Goal: Task Accomplishment & Management: Complete application form

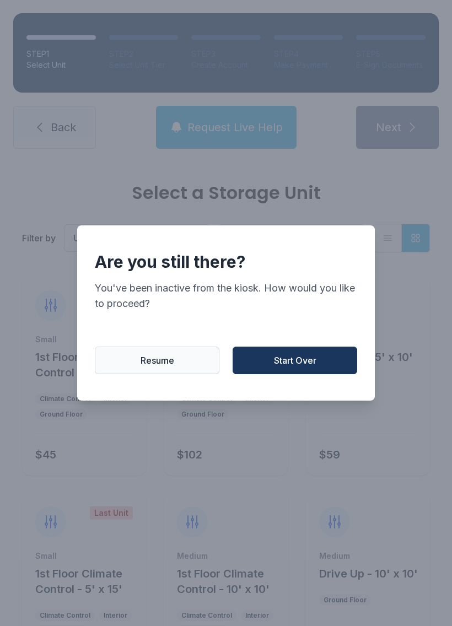
click at [283, 359] on button "Start Over" at bounding box center [295, 361] width 125 height 28
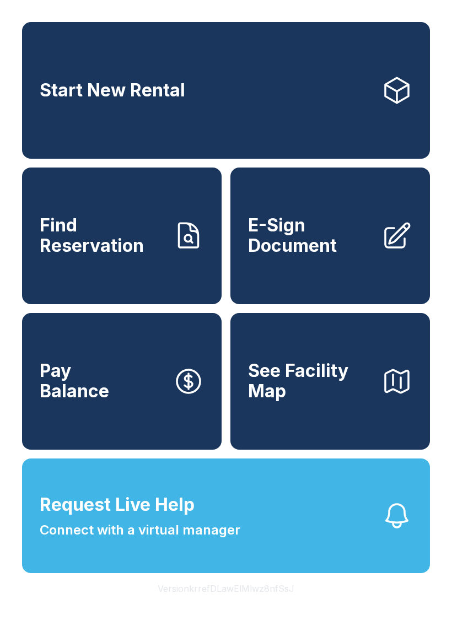
click at [369, 271] on link "E-Sign Document" at bounding box center [330, 236] width 200 height 137
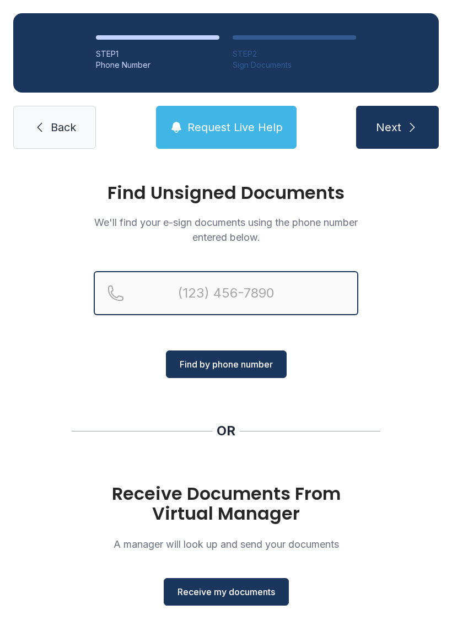
click at [264, 294] on input "Reservation phone number" at bounding box center [226, 293] width 265 height 44
type input "("
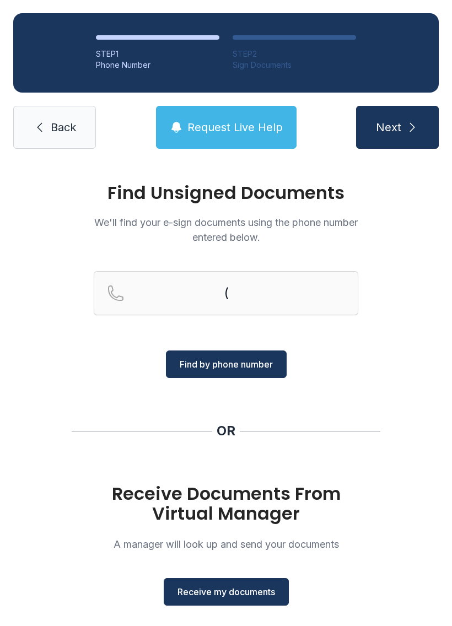
click at [412, 296] on div "Find Unsigned Documents We'll find your e-sign documents using the phone number…" at bounding box center [226, 406] width 452 height 488
click at [259, 600] on button "Receive my documents" at bounding box center [226, 592] width 125 height 28
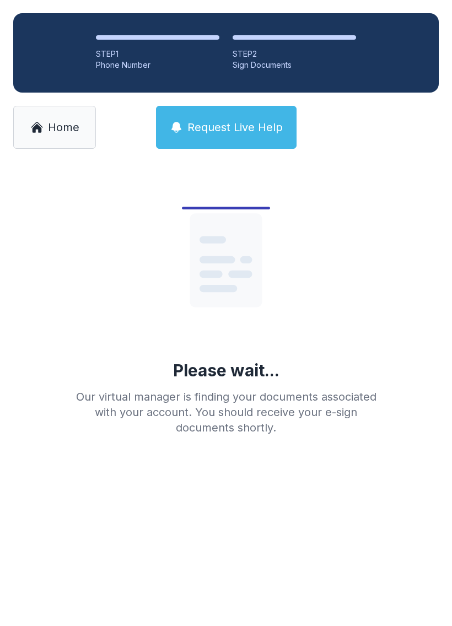
click at [60, 128] on span "Home" at bounding box center [63, 127] width 31 height 15
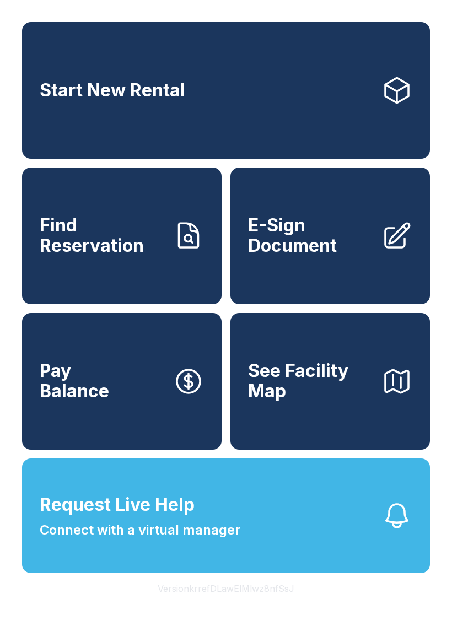
click at [335, 256] on span "E-Sign Document" at bounding box center [310, 236] width 125 height 40
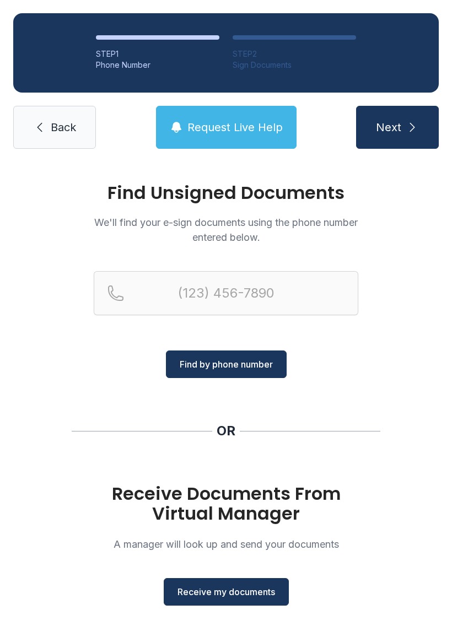
click at [234, 591] on span "Receive my documents" at bounding box center [226, 591] width 98 height 13
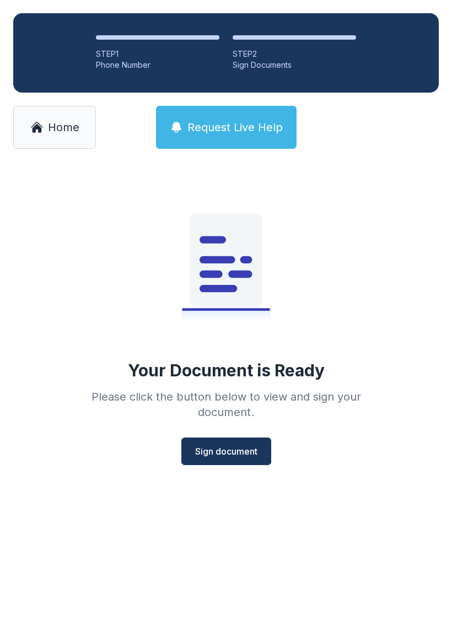
click at [252, 451] on span "Sign document" at bounding box center [226, 451] width 62 height 13
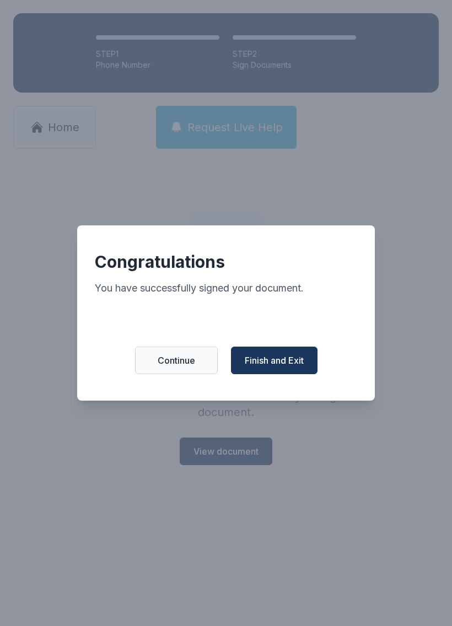
click at [294, 366] on span "Finish and Exit" at bounding box center [274, 360] width 59 height 13
